Goal: Task Accomplishment & Management: Use online tool/utility

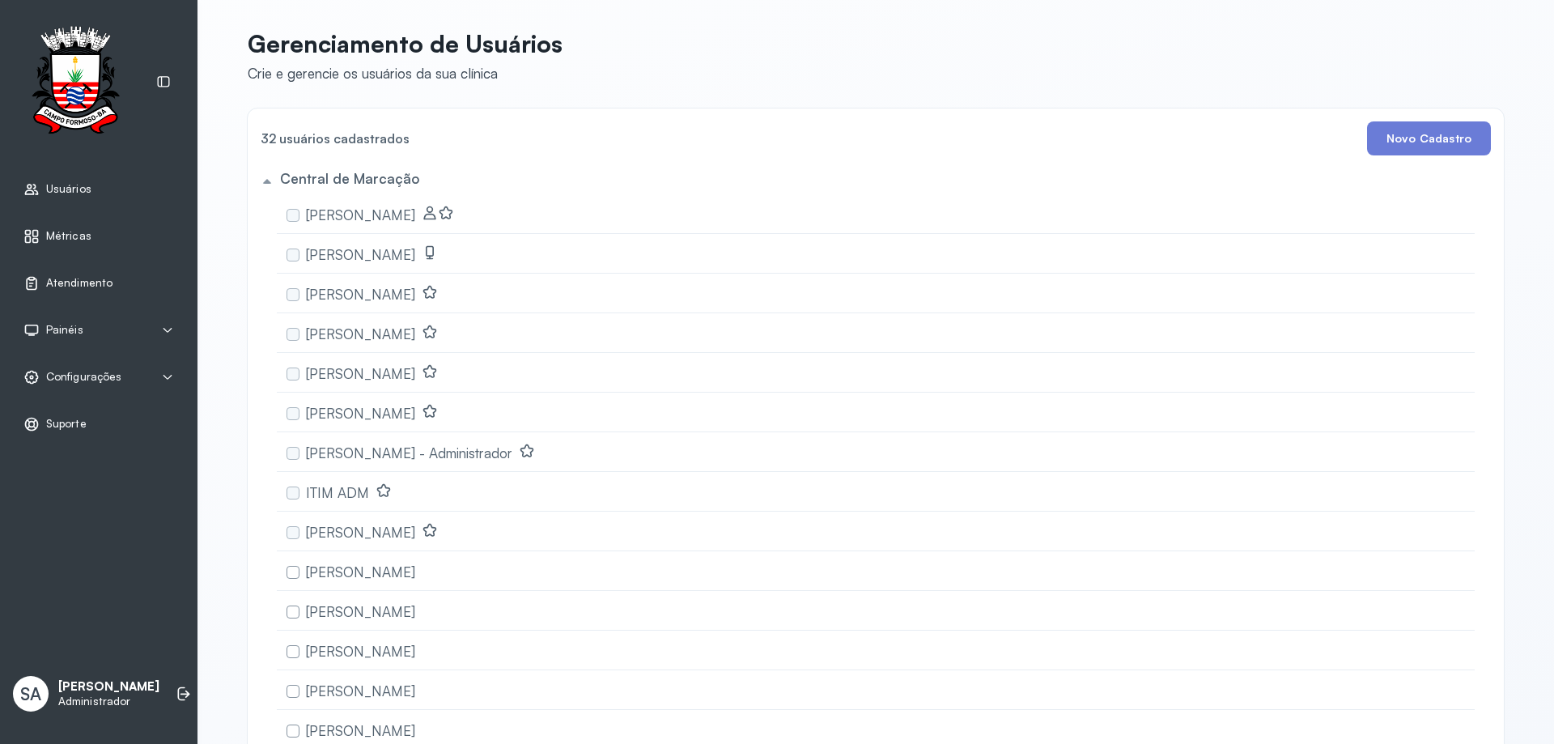
click at [77, 277] on span "Atendimento" at bounding box center [79, 283] width 66 height 14
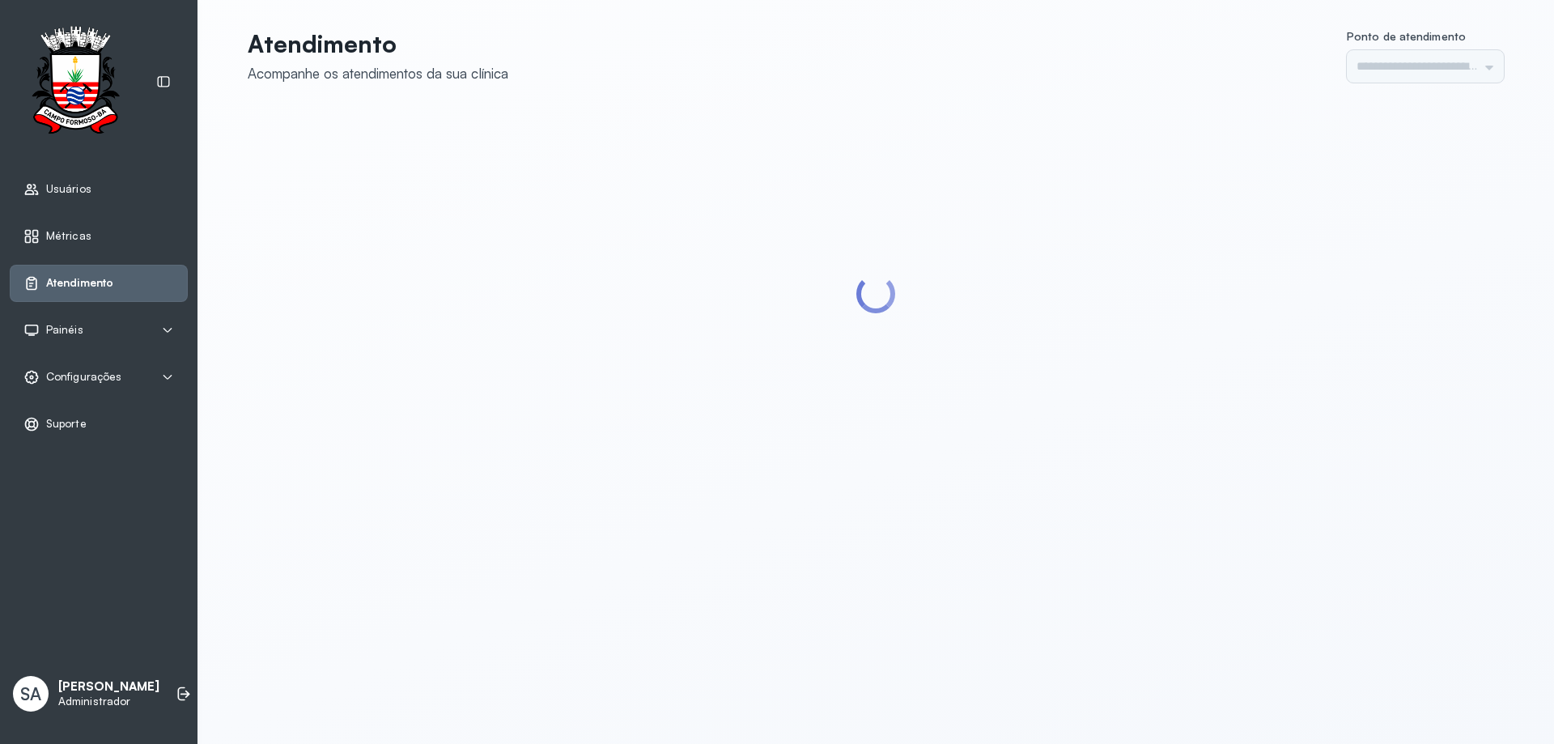
type input "******"
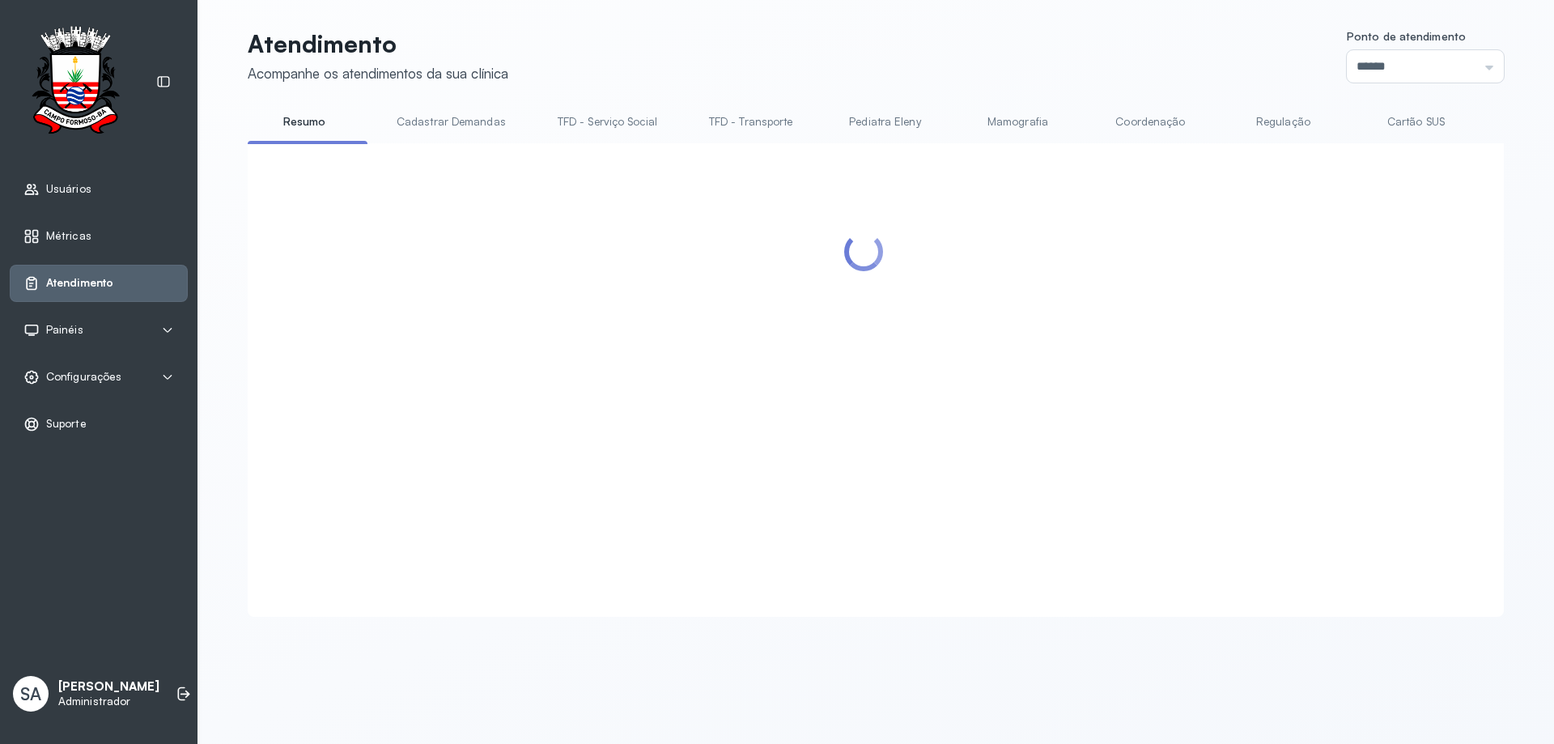
click at [1143, 121] on link "Coordenação" at bounding box center [1149, 121] width 113 height 27
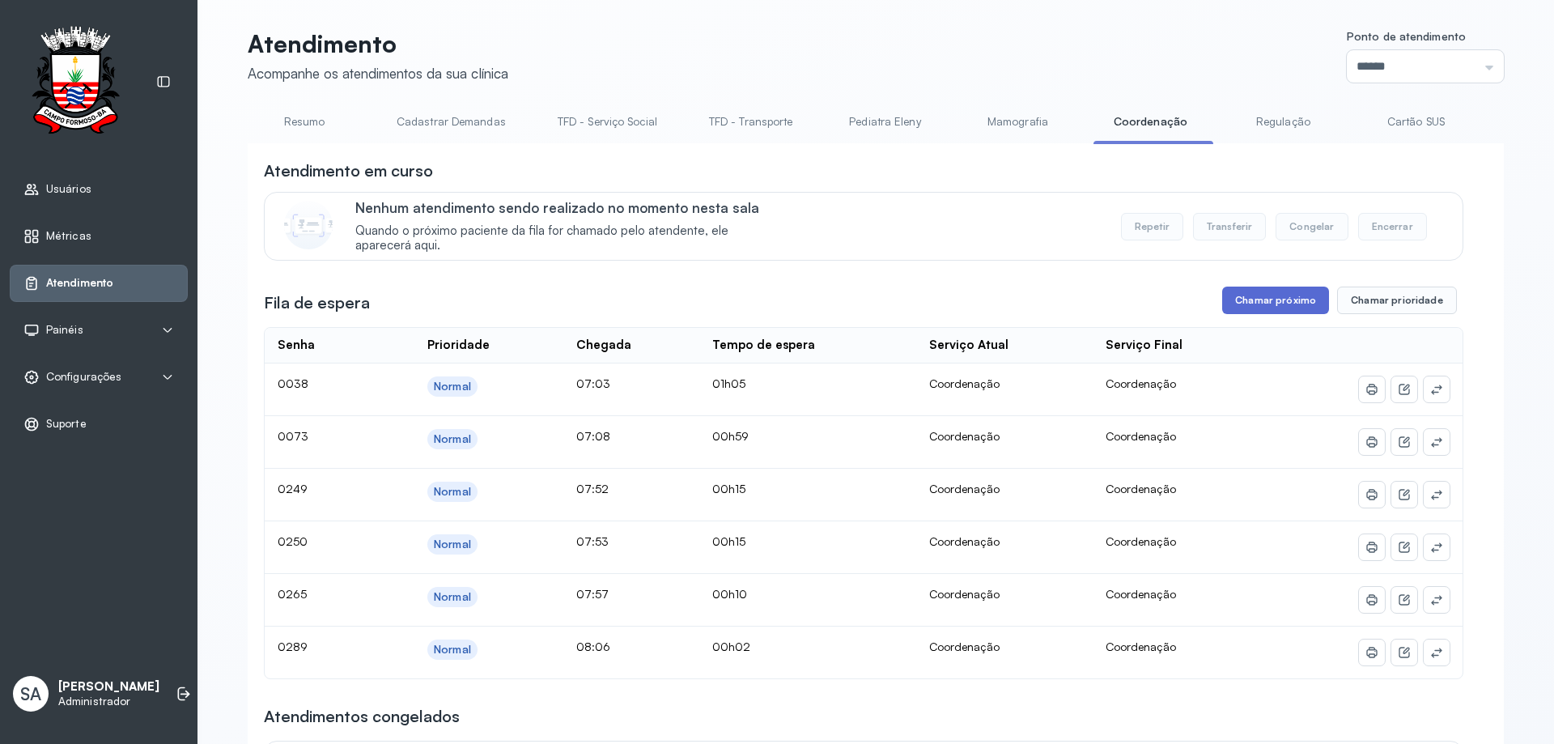
click at [1266, 305] on button "Chamar próximo" at bounding box center [1275, 300] width 107 height 28
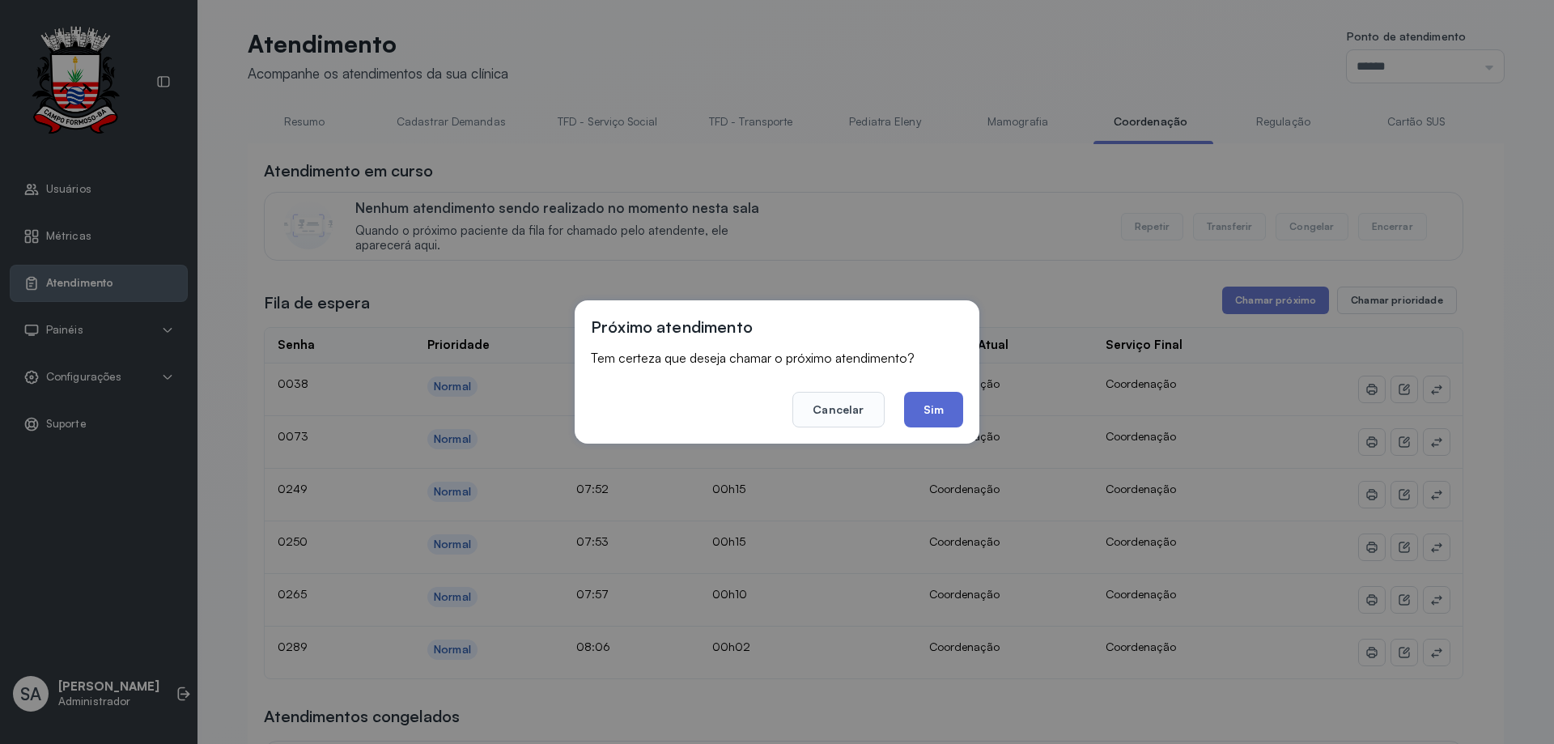
click at [921, 409] on button "Sim" at bounding box center [933, 410] width 59 height 36
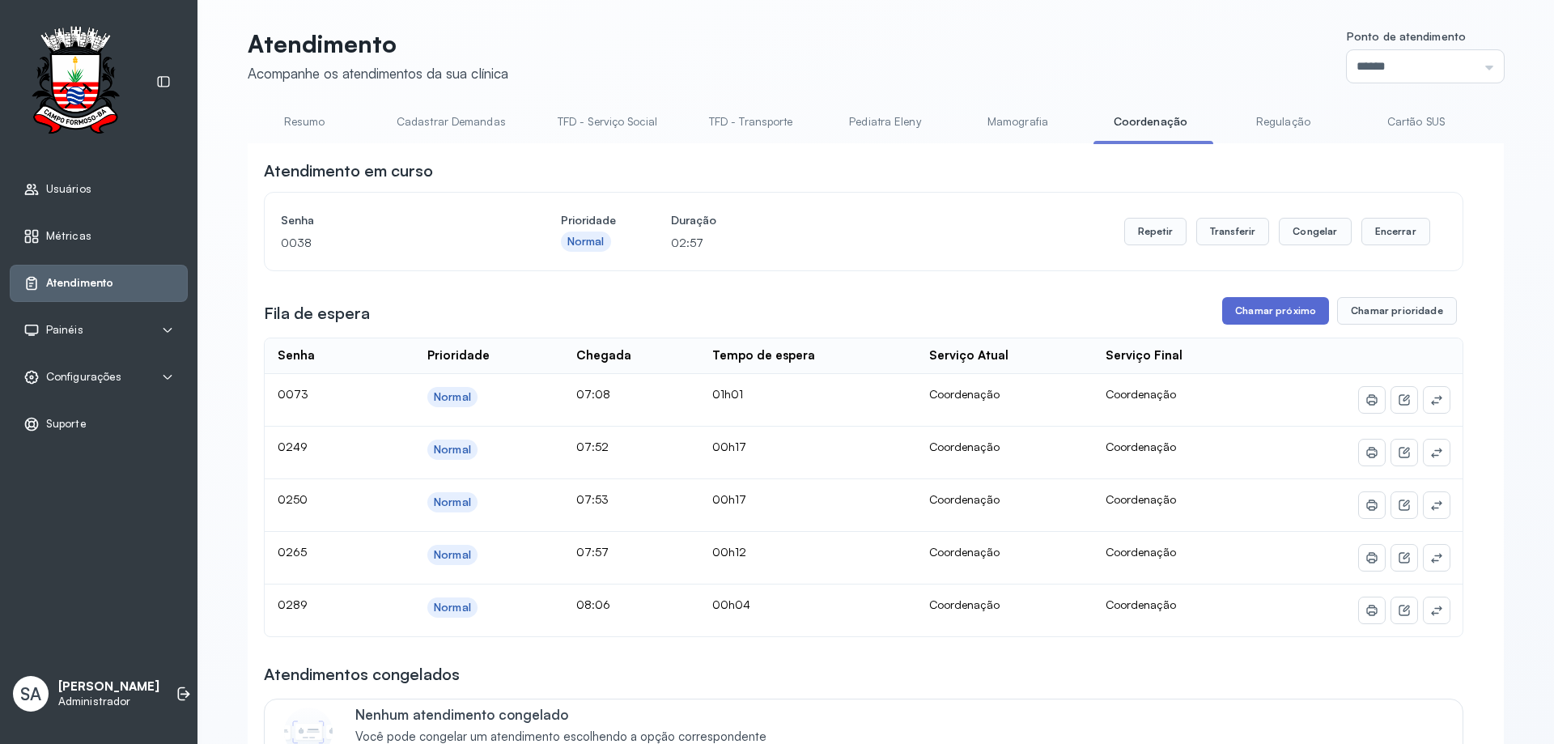
click at [1252, 312] on button "Chamar próximo" at bounding box center [1275, 311] width 107 height 28
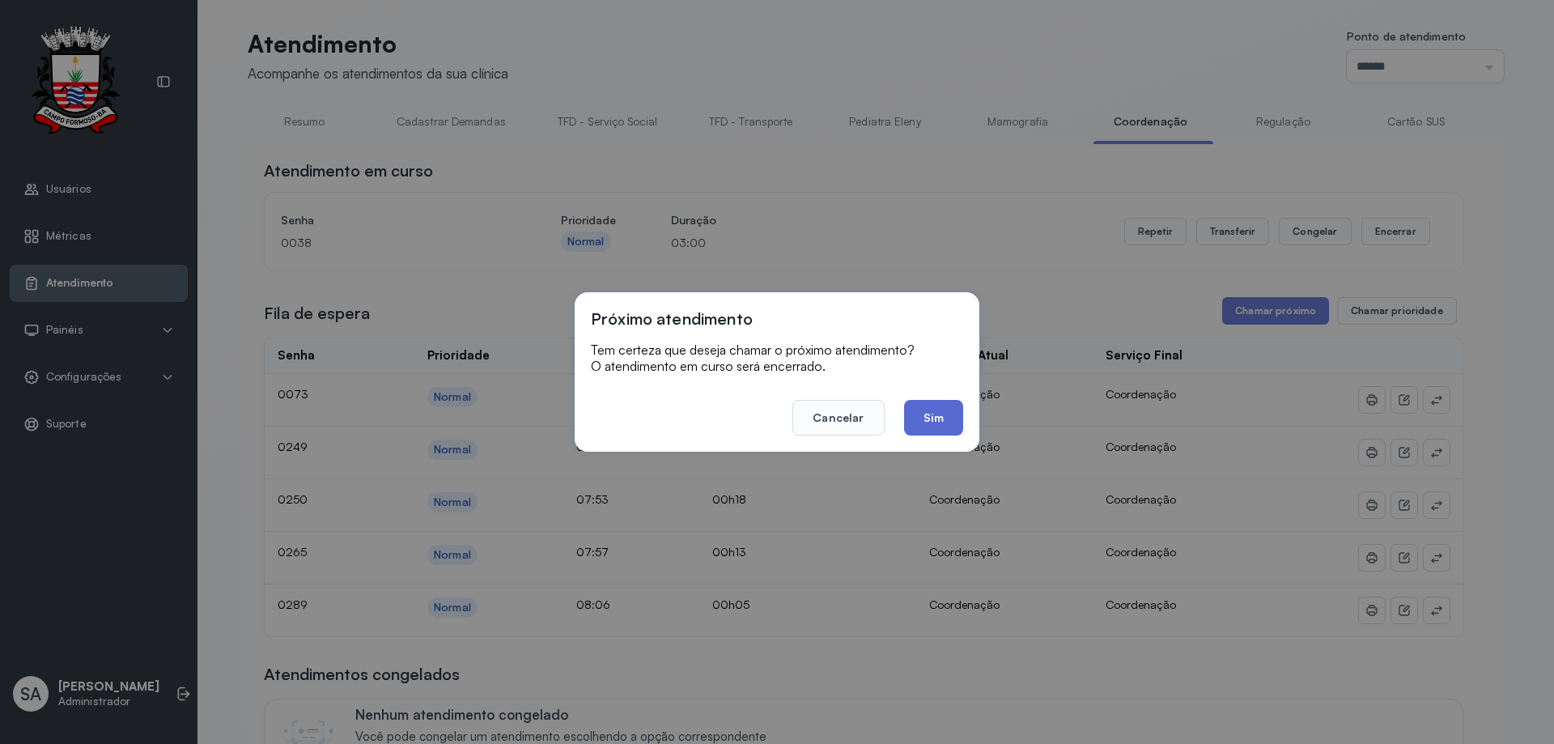
click at [926, 410] on button "Sim" at bounding box center [933, 418] width 59 height 36
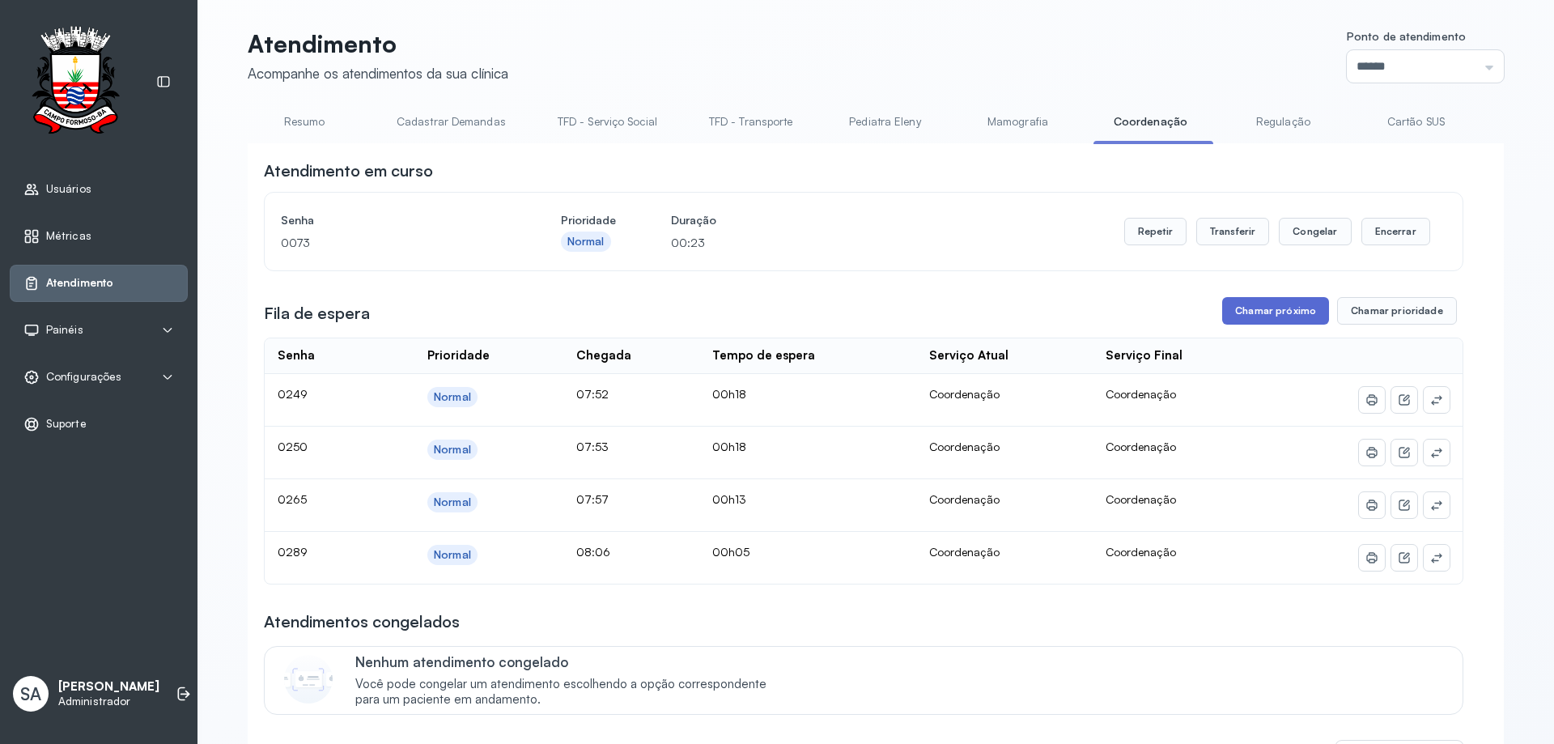
click at [1242, 324] on button "Chamar próximo" at bounding box center [1275, 311] width 107 height 28
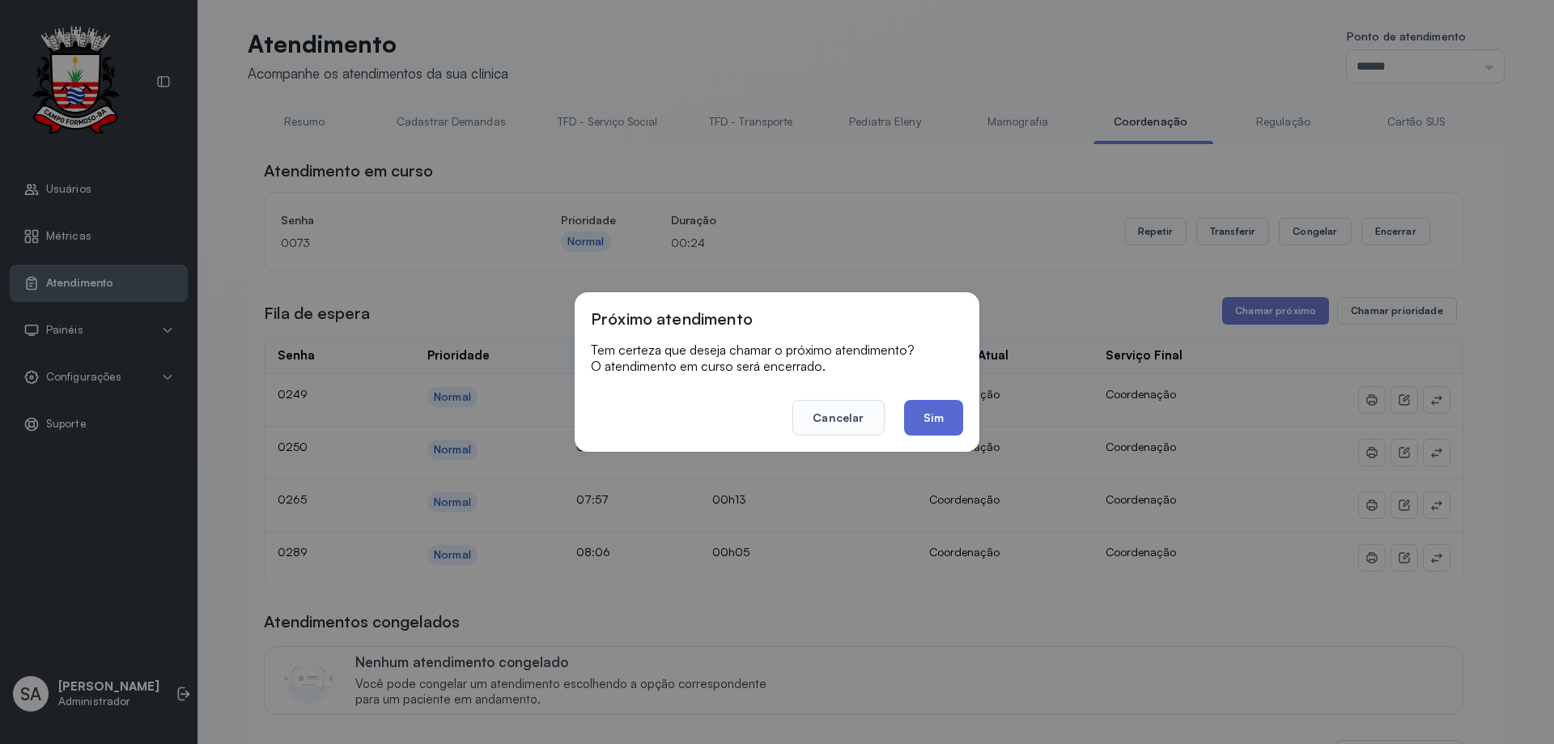
click at [939, 426] on button "Sim" at bounding box center [933, 418] width 59 height 36
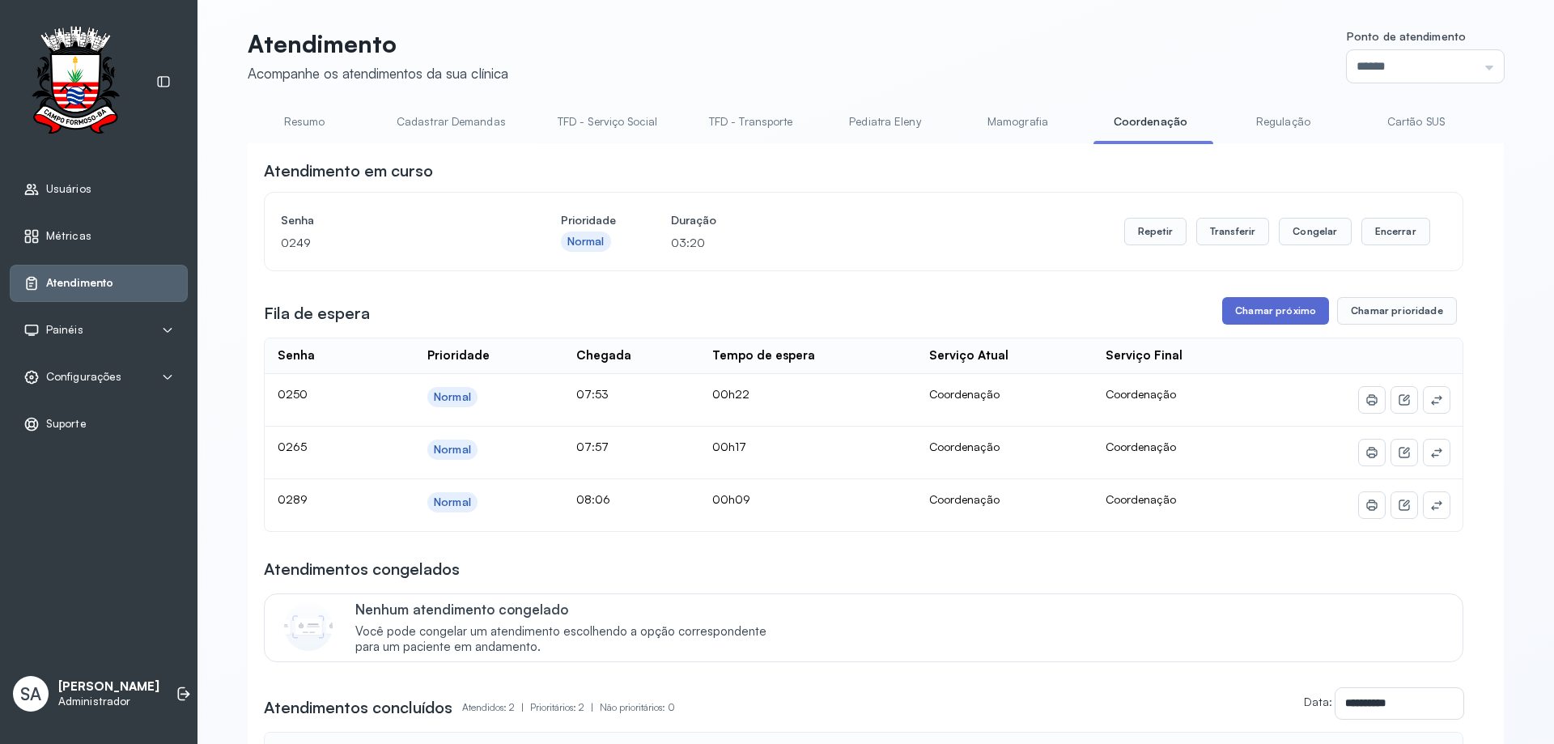
click at [1284, 317] on button "Chamar próximo" at bounding box center [1275, 311] width 107 height 28
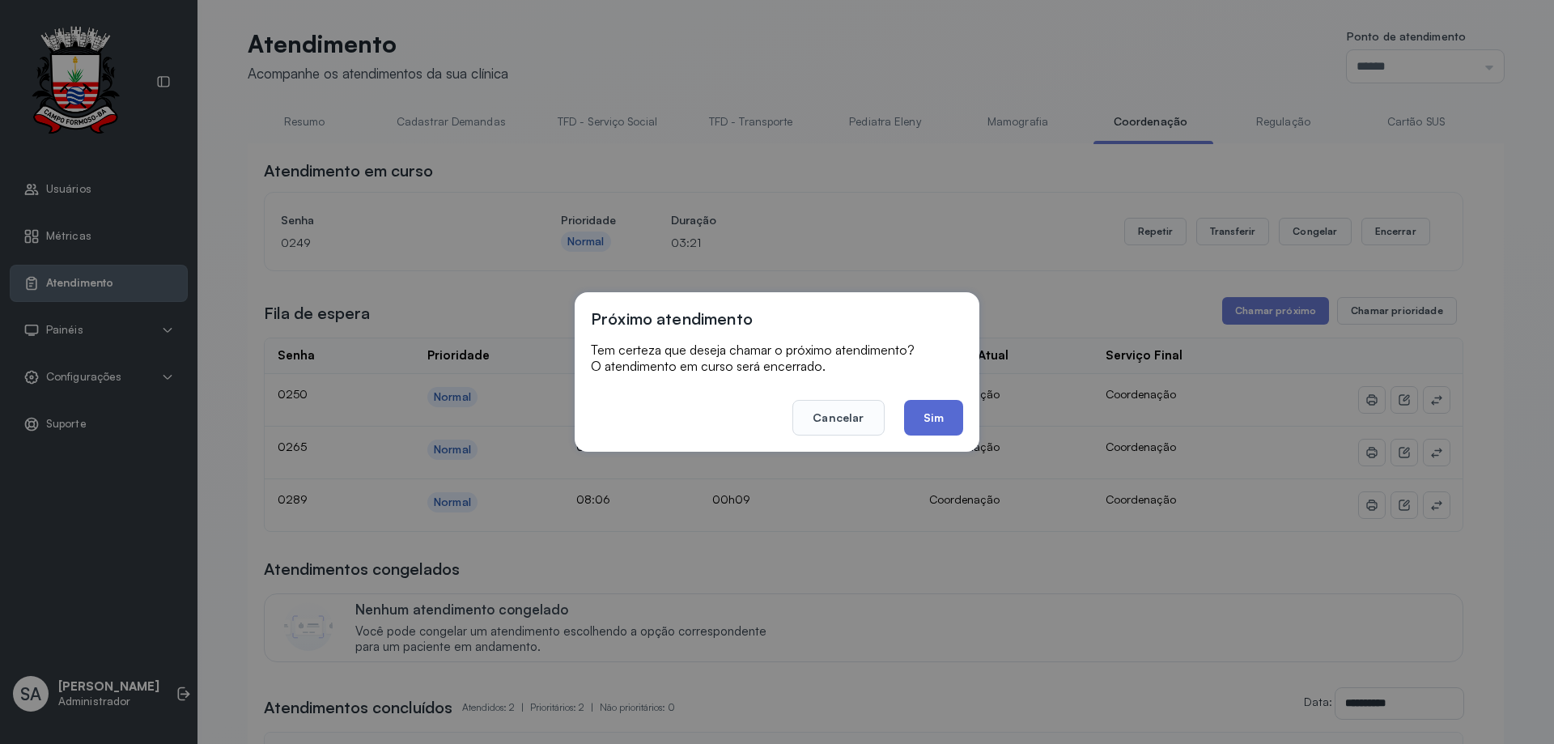
click at [919, 421] on button "Sim" at bounding box center [933, 418] width 59 height 36
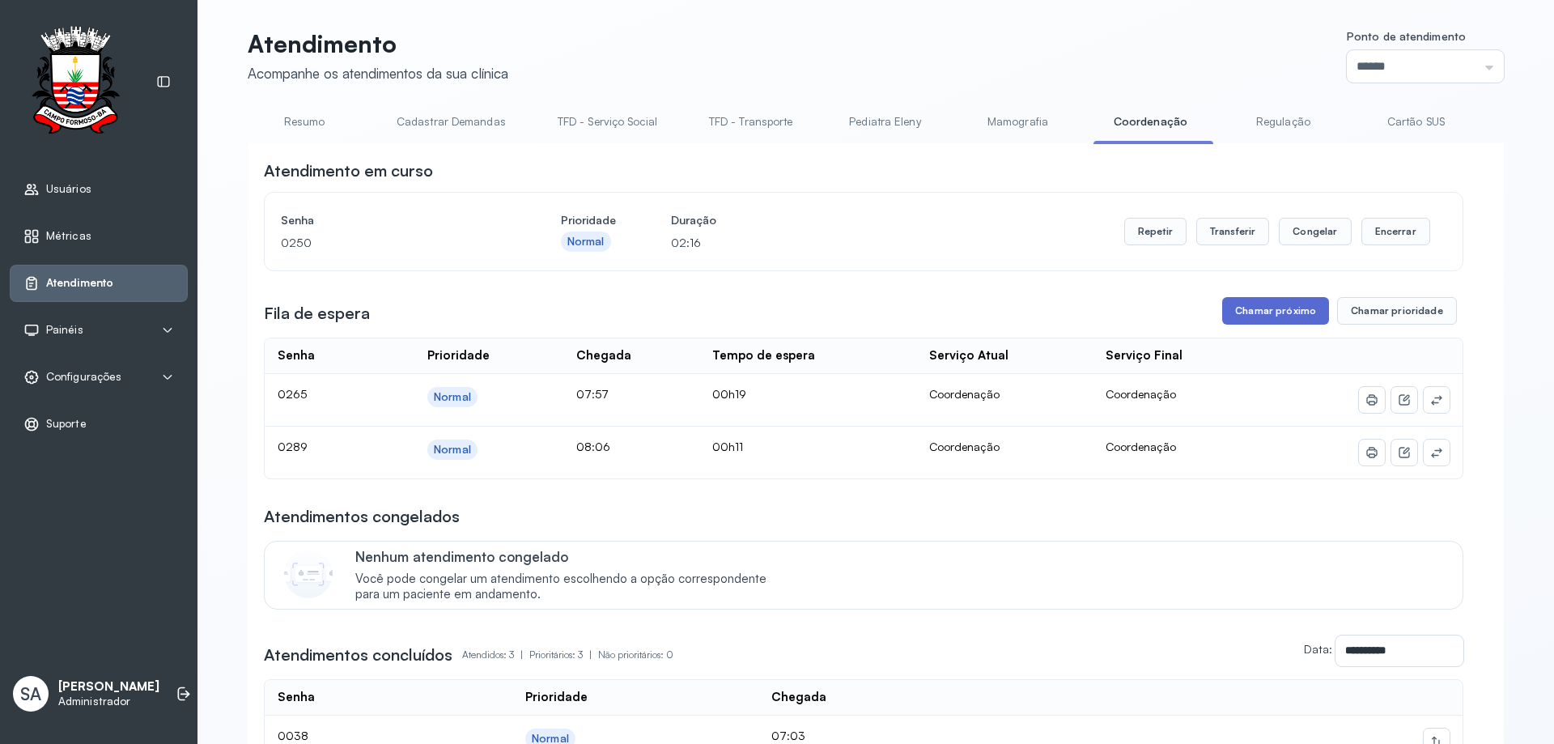
click at [1262, 312] on button "Chamar próximo" at bounding box center [1275, 311] width 107 height 28
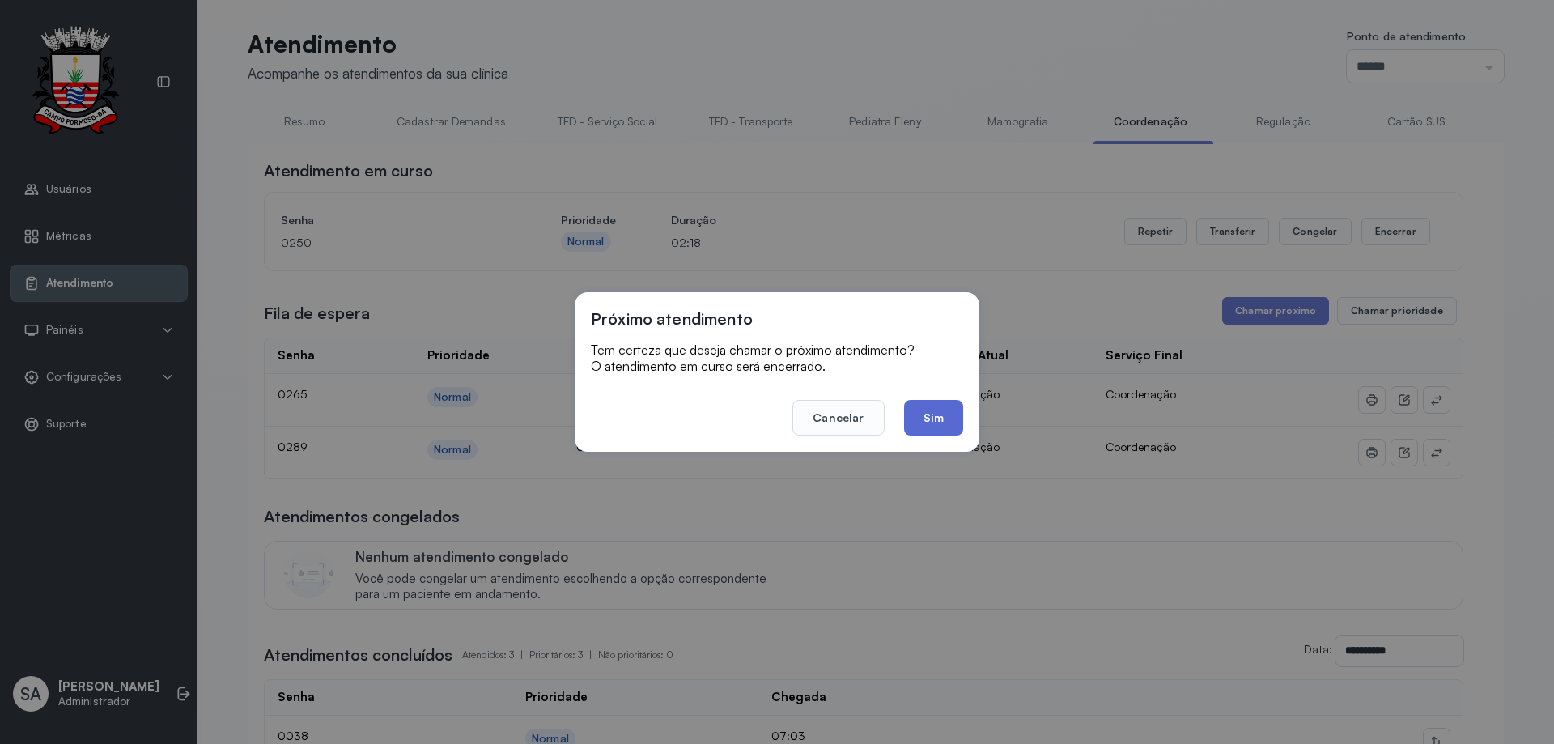
click at [925, 405] on button "Sim" at bounding box center [933, 418] width 59 height 36
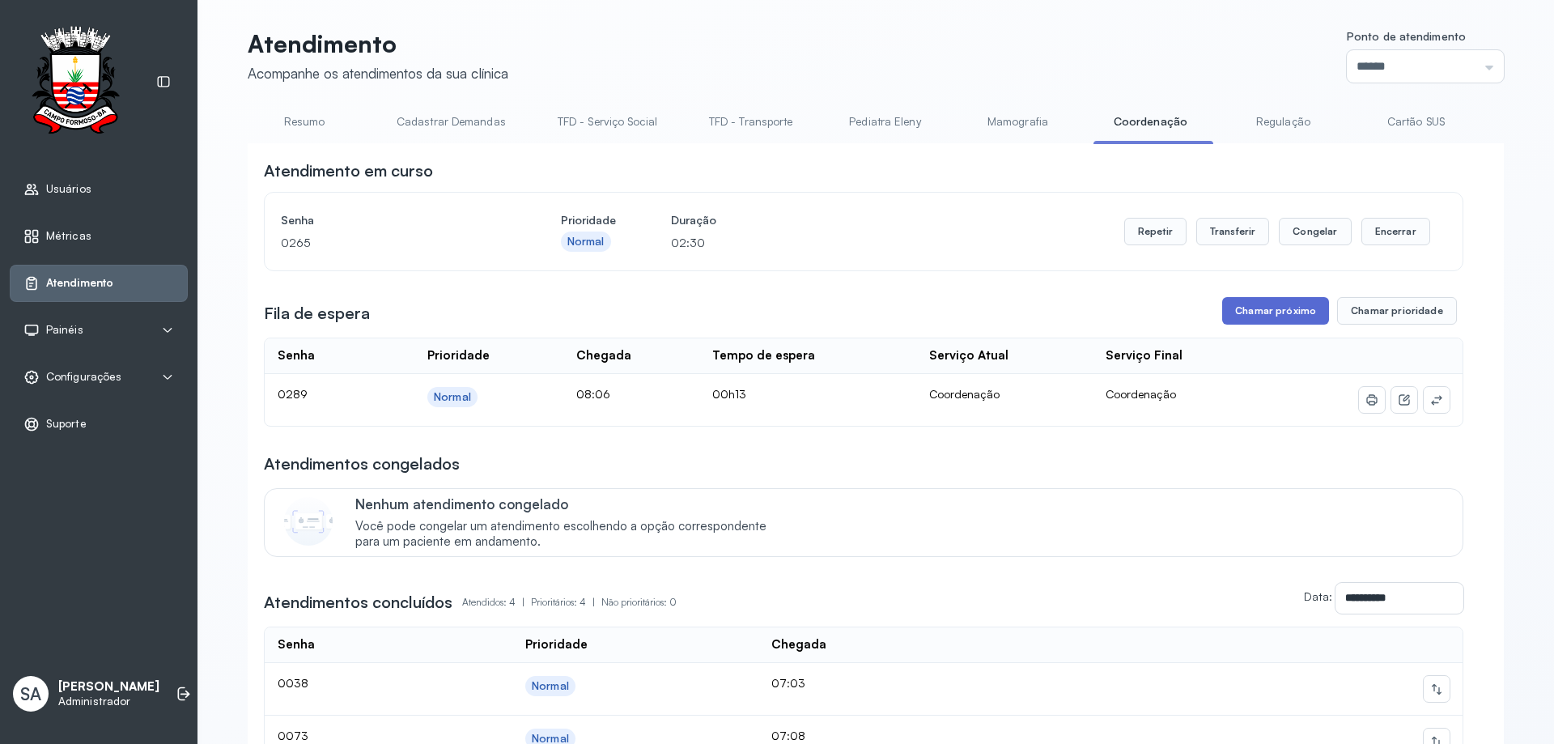
click at [1258, 312] on button "Chamar próximo" at bounding box center [1275, 311] width 107 height 28
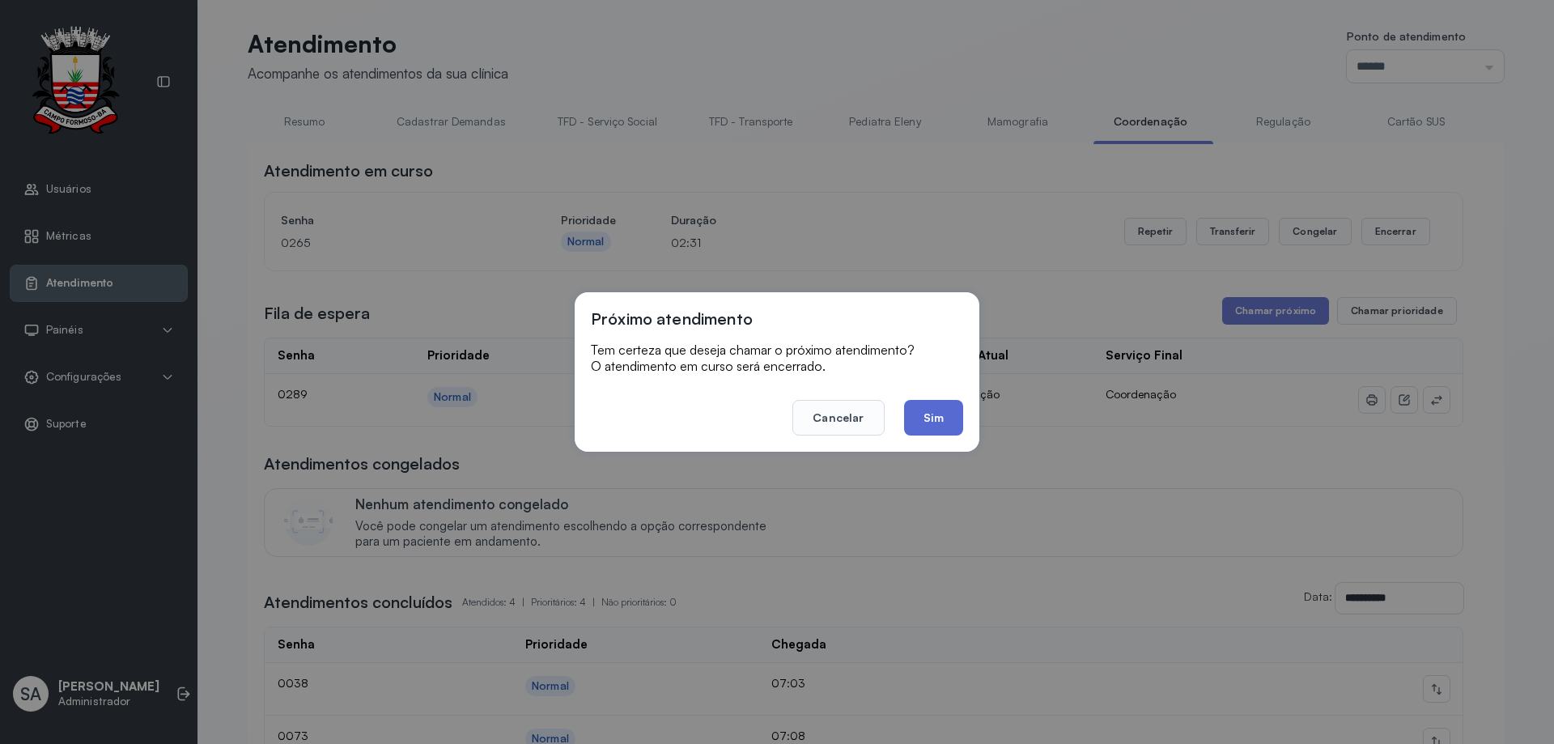
click at [931, 408] on button "Sim" at bounding box center [933, 418] width 59 height 36
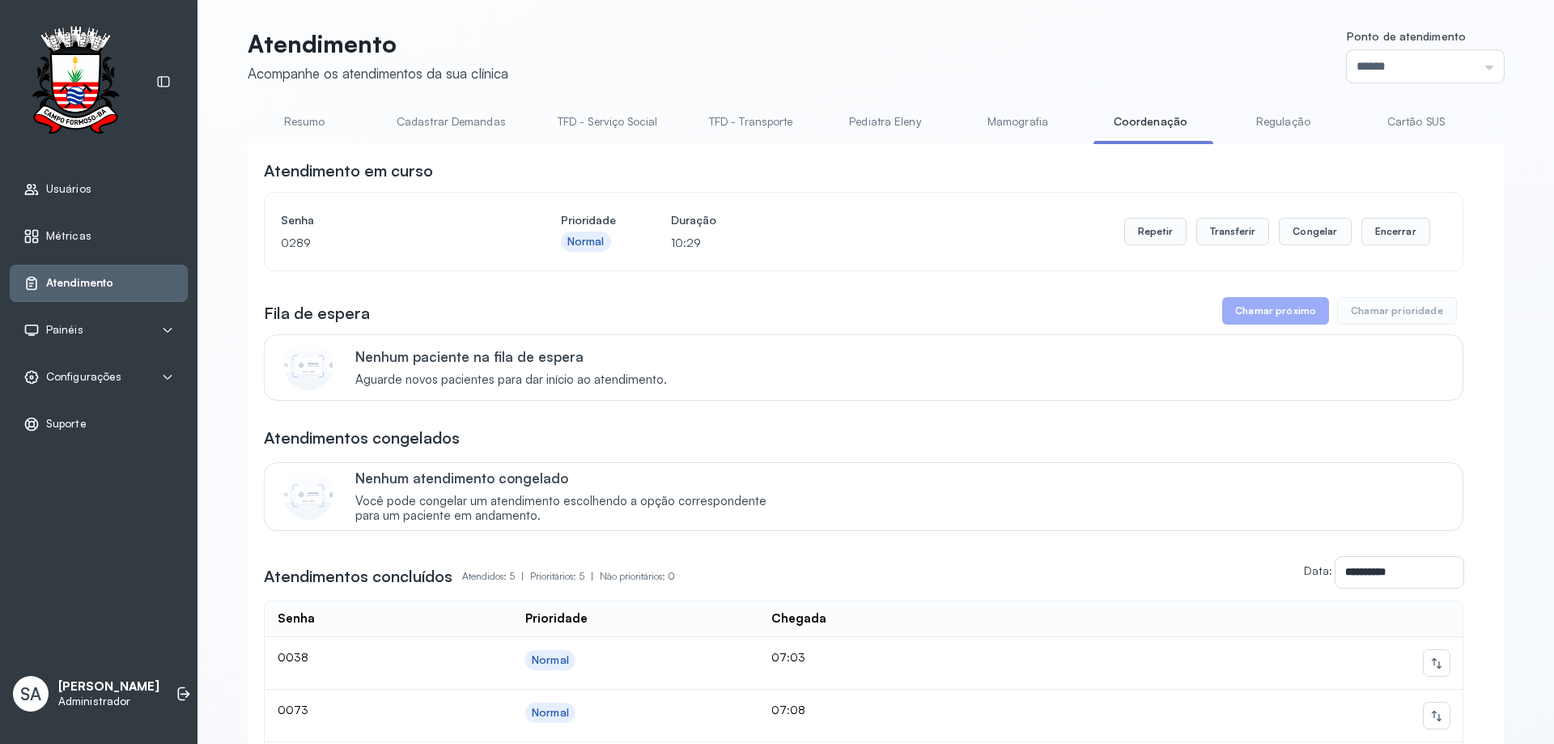
click at [1257, 317] on button "Chamar próximo" at bounding box center [1275, 311] width 107 height 28
click at [1261, 315] on button "Chamar próximo" at bounding box center [1275, 311] width 107 height 28
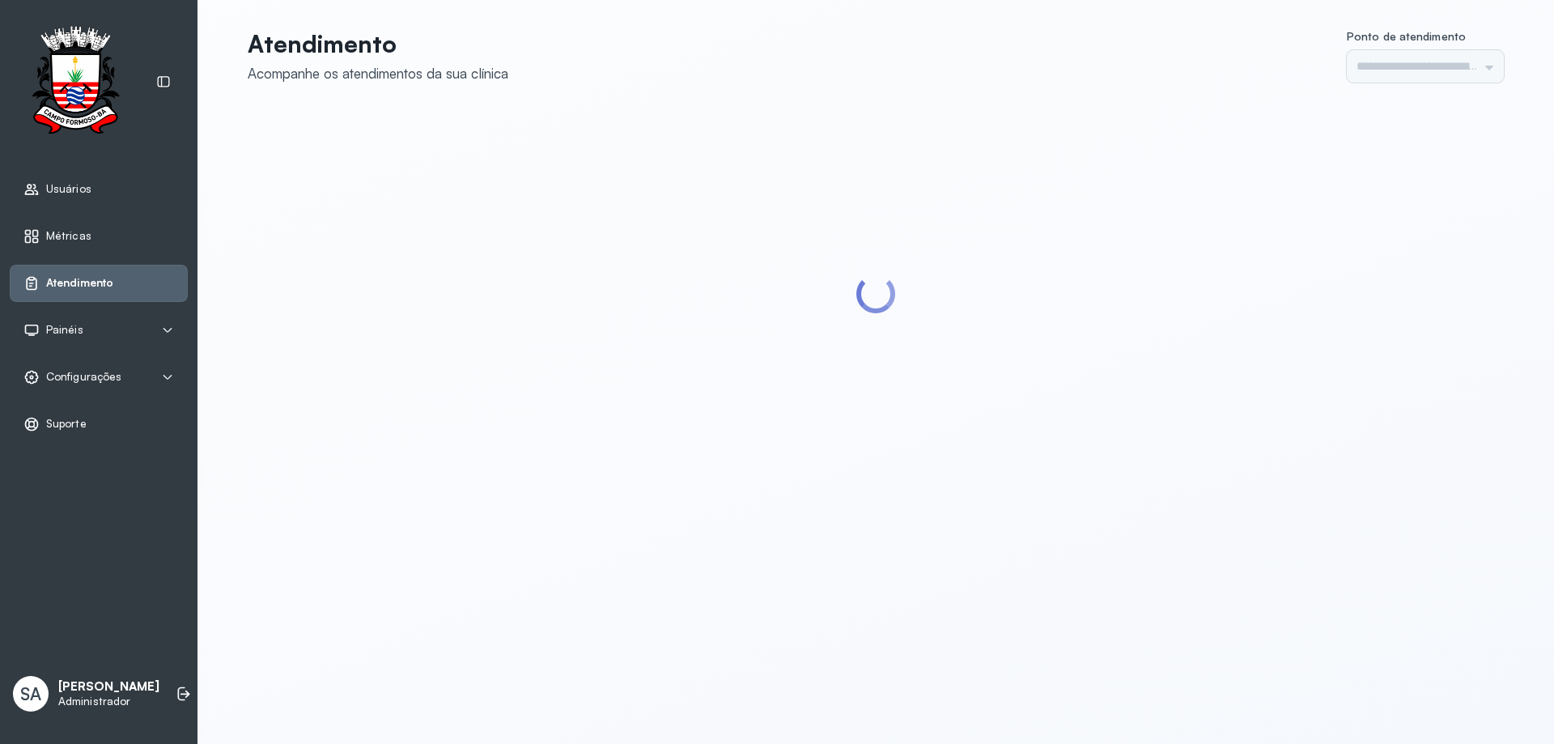
type input "******"
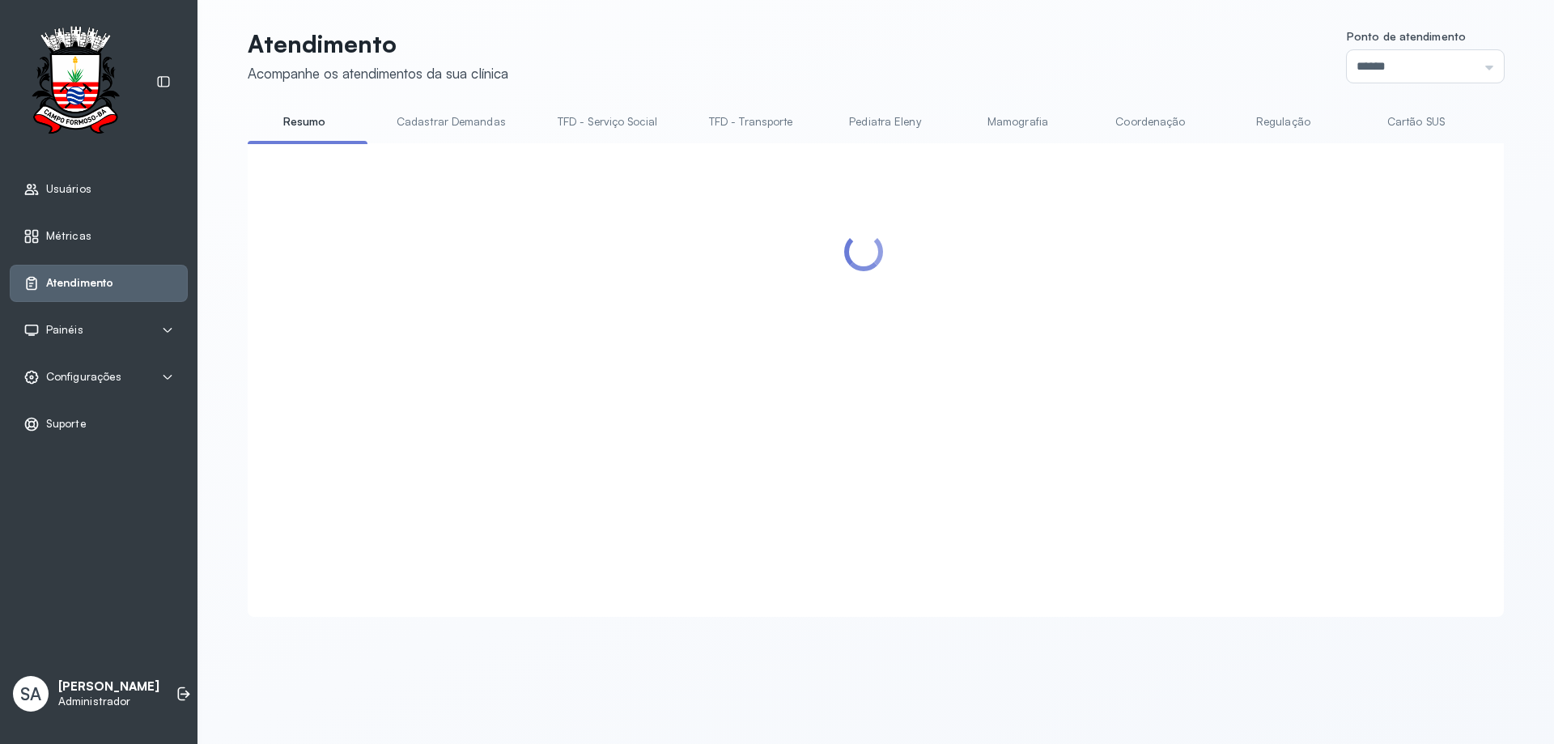
click at [1135, 121] on link "Coordenação" at bounding box center [1149, 121] width 113 height 27
